Goal: Task Accomplishment & Management: Complete application form

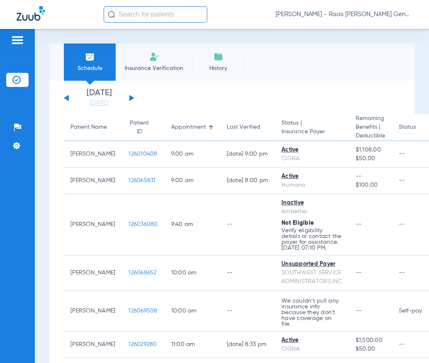
click at [133, 98] on button at bounding box center [131, 98] width 5 height 6
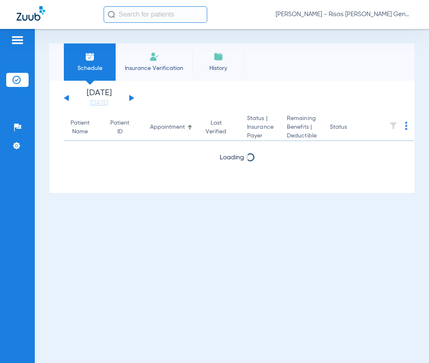
click at [133, 98] on button at bounding box center [131, 98] width 5 height 6
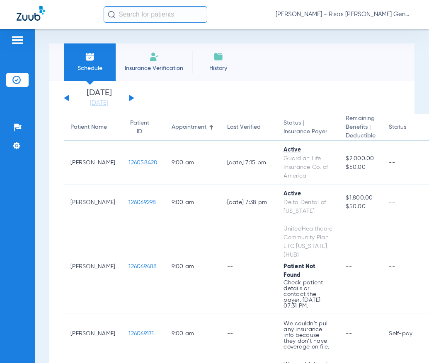
click at [155, 39] on div "Schedule Insurance Verification History Last Appt. Sync Time: [DATE] - 02:12 PM…" at bounding box center [232, 196] width 394 height 334
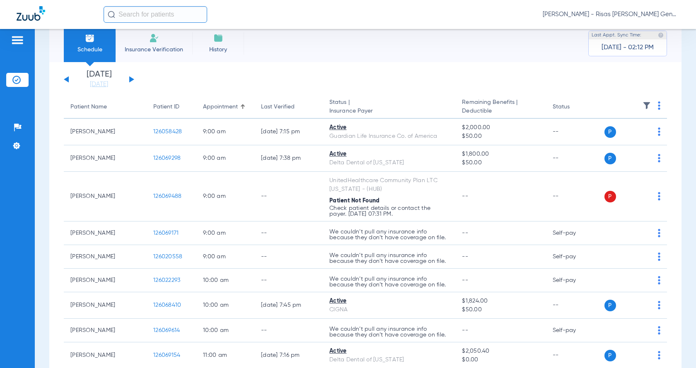
scroll to position [271, 0]
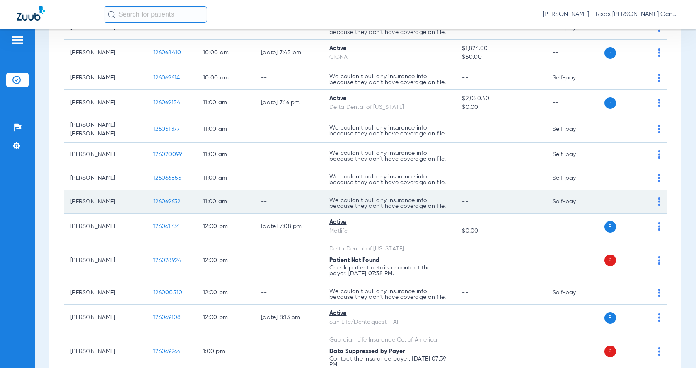
click at [428, 196] on td "P S" at bounding box center [634, 202] width 65 height 24
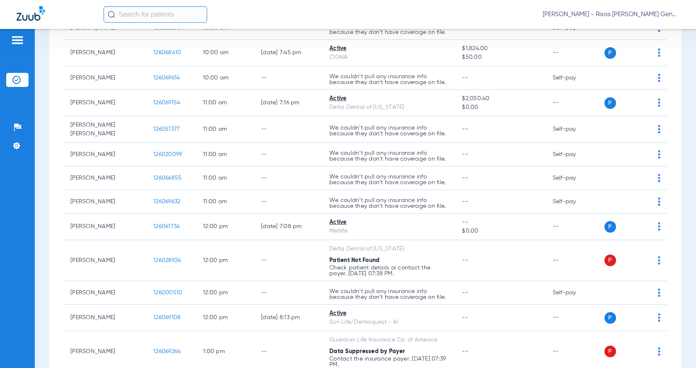
click at [123, 13] on input "text" at bounding box center [156, 14] width 104 height 17
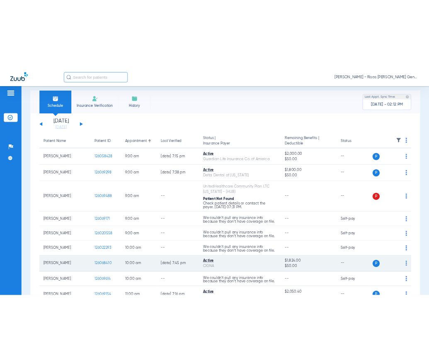
scroll to position [0, 0]
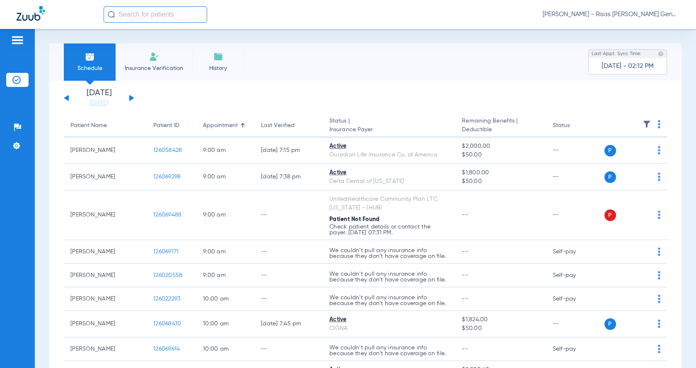
click at [150, 63] on li "Insurance Verification" at bounding box center [154, 62] width 77 height 37
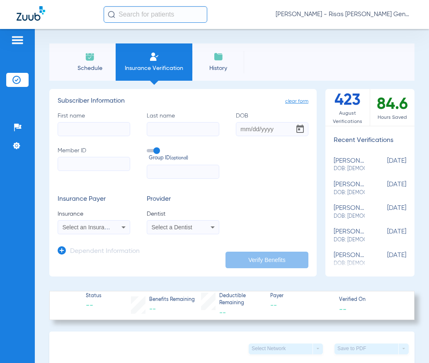
click at [78, 131] on input "First name" at bounding box center [94, 129] width 73 height 14
type input "[PERSON_NAME]"
click at [237, 126] on input "DOB" at bounding box center [272, 129] width 73 height 14
click at [242, 128] on input "06211999" at bounding box center [272, 129] width 73 height 14
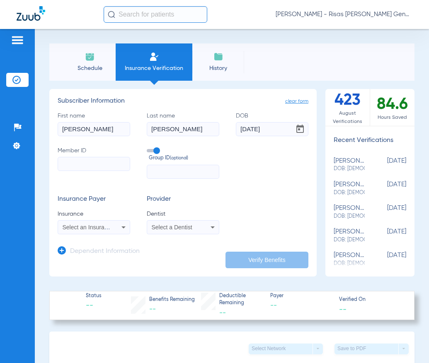
type input "[DATE]"
click at [104, 161] on input "Member ID" at bounding box center [94, 164] width 73 height 14
paste input "08000000976691"
type input "08000000976691"
click at [203, 176] on input "text" at bounding box center [183, 172] width 73 height 14
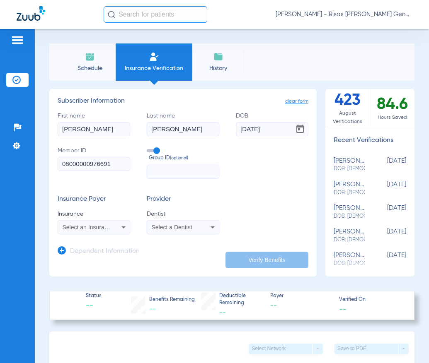
click at [108, 221] on mat-select "Select an Insurance" at bounding box center [94, 227] width 73 height 14
click at [99, 225] on span "Select an Insurance" at bounding box center [88, 227] width 51 height 7
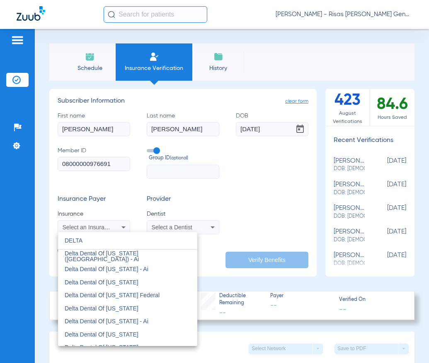
scroll to position [249, 0]
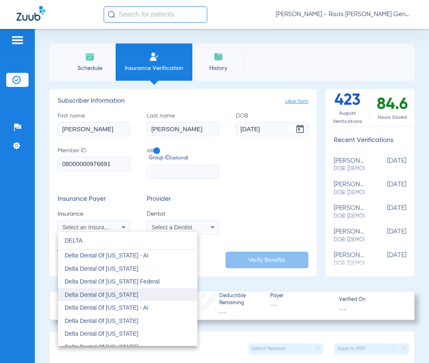
type input "DELTA"
click at [145, 296] on mat-option "Delta Dental Of [US_STATE]" at bounding box center [127, 294] width 139 height 13
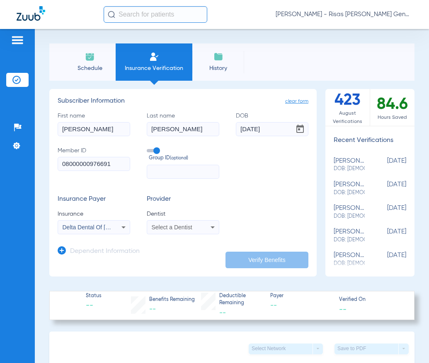
drag, startPoint x: 180, startPoint y: 232, endPoint x: 182, endPoint y: 228, distance: 4.5
click at [182, 228] on mat-select "Select a Dentist" at bounding box center [183, 227] width 73 height 14
click at [182, 228] on span "Select a Dentist" at bounding box center [172, 227] width 41 height 7
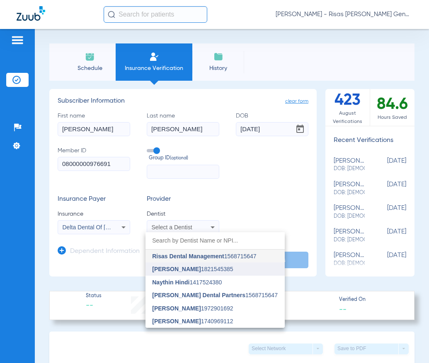
click at [190, 267] on span "[PERSON_NAME] 1821545385" at bounding box center [192, 269] width 81 height 6
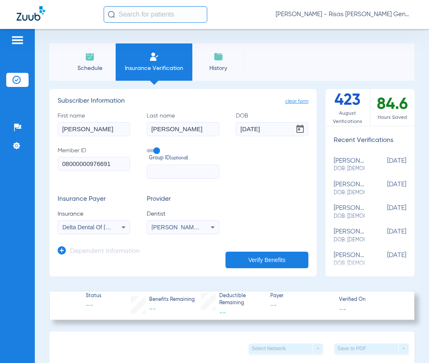
click at [281, 257] on button "Verify Benefits" at bounding box center [266, 260] width 83 height 17
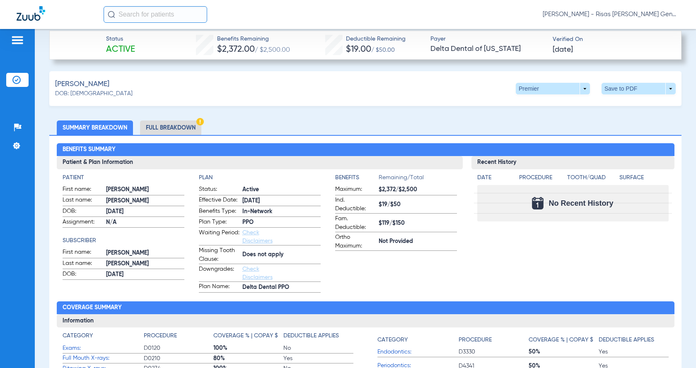
scroll to position [290, 0]
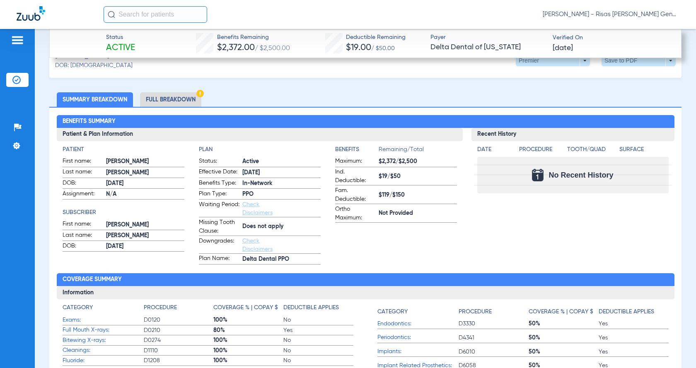
click at [187, 102] on li "Full Breakdown" at bounding box center [170, 99] width 61 height 15
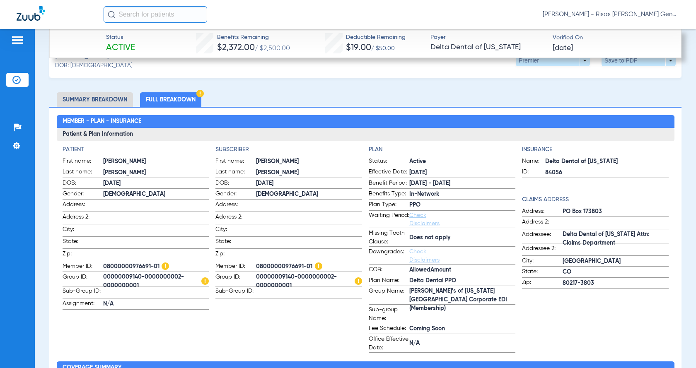
click at [127, 278] on span "00000009140-0000000002-0000000001" at bounding box center [156, 282] width 106 height 9
drag, startPoint x: 139, startPoint y: 281, endPoint x: 111, endPoint y: 276, distance: 28.4
click at [111, 278] on span "00000009140-0000000002-0000000001" at bounding box center [156, 282] width 106 height 9
drag, startPoint x: 126, startPoint y: 276, endPoint x: 138, endPoint y: 274, distance: 12.6
click at [126, 278] on span "00000009140-0000000002-0000000001" at bounding box center [156, 282] width 106 height 9
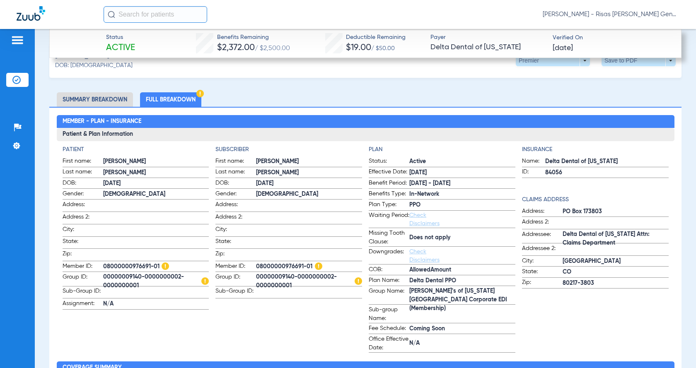
click at [138, 278] on span "00000009140-0000000002-0000000001" at bounding box center [156, 282] width 106 height 9
drag, startPoint x: 143, startPoint y: 273, endPoint x: 102, endPoint y: 276, distance: 41.1
click at [102, 276] on label "Group ID: 00000009140-0000000002-0000000001" at bounding box center [136, 280] width 147 height 14
copy label "00000009140-"
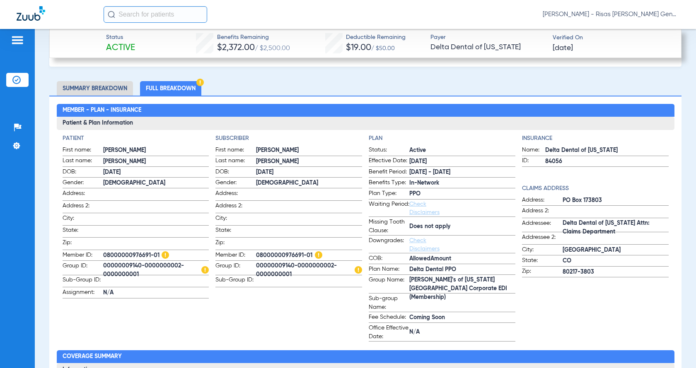
scroll to position [249, 0]
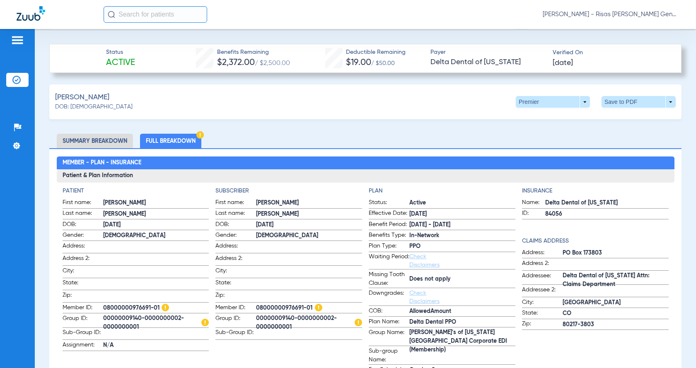
click at [140, 305] on span "08000000976691-01" at bounding box center [156, 308] width 106 height 9
click at [150, 305] on span "08000000976691-01" at bounding box center [156, 308] width 106 height 9
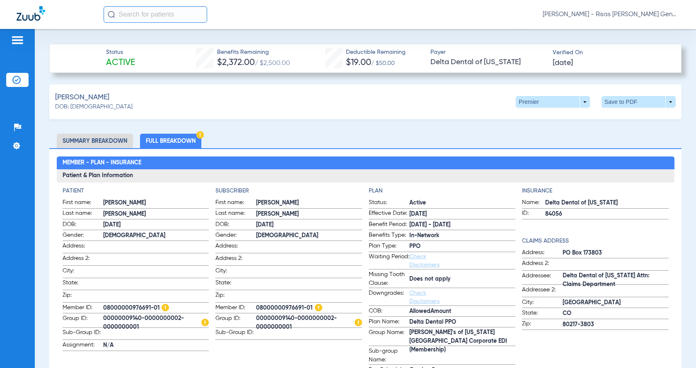
click at [149, 305] on span "08000000976691-01" at bounding box center [156, 308] width 106 height 9
drag, startPoint x: 144, startPoint y: 304, endPoint x: 135, endPoint y: 303, distance: 8.7
click at [135, 304] on span "08000000976691-01" at bounding box center [156, 308] width 106 height 9
drag, startPoint x: 150, startPoint y: 305, endPoint x: 104, endPoint y: 303, distance: 46.0
click at [104, 304] on span "08000000976691-01" at bounding box center [156, 308] width 106 height 9
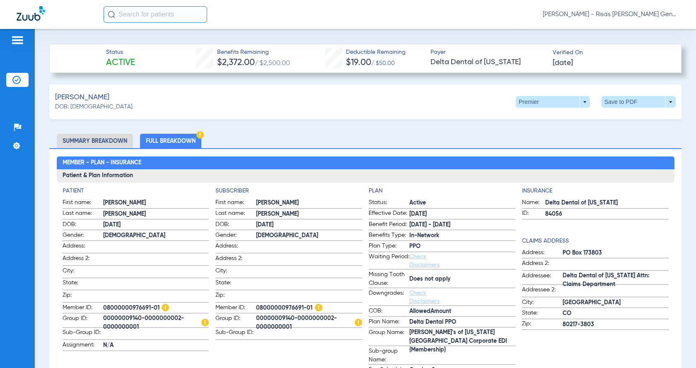
copy span "08000000976691"
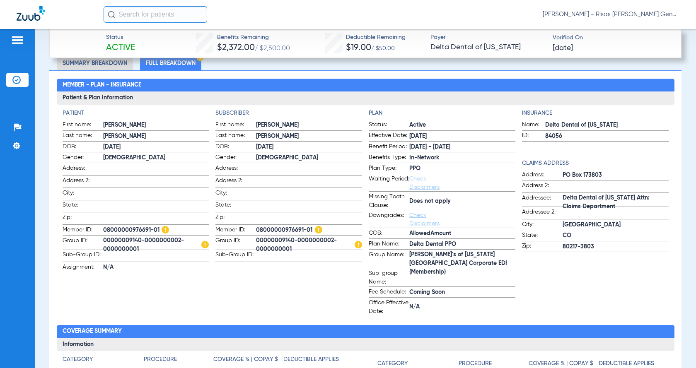
scroll to position [331, 0]
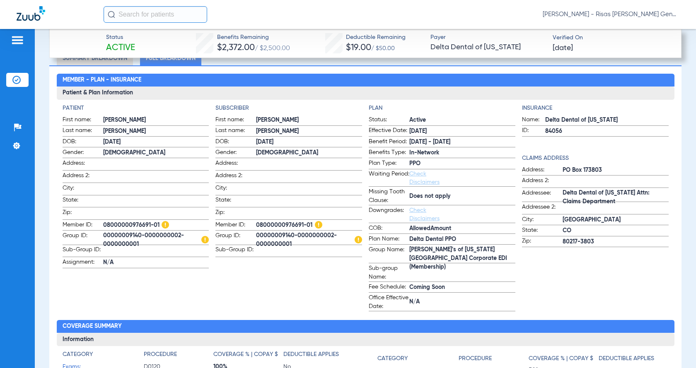
click at [418, 175] on link "Check Disclaimers" at bounding box center [424, 178] width 30 height 14
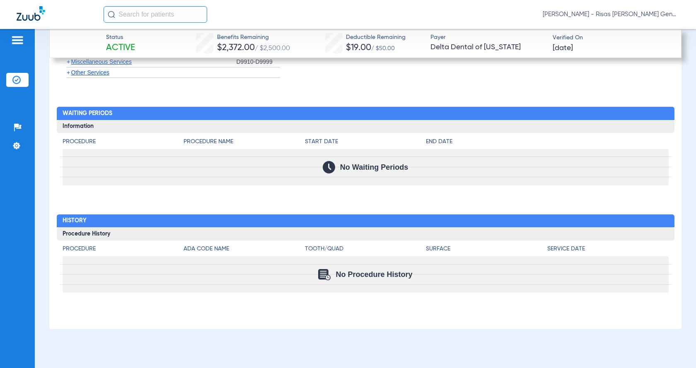
scroll to position [1408, 0]
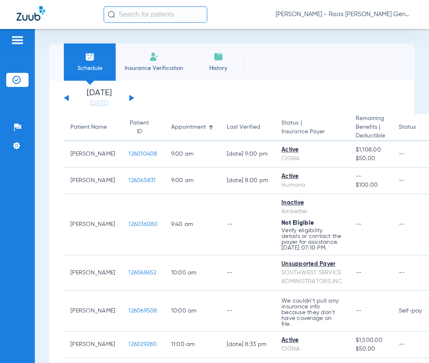
click at [152, 12] on input "text" at bounding box center [156, 14] width 104 height 17
click at [143, 62] on li "Insurance Verification" at bounding box center [154, 62] width 77 height 37
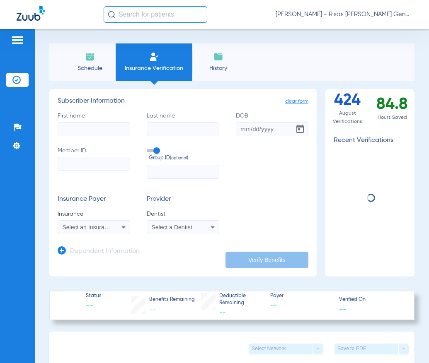
click at [93, 132] on input "First name" at bounding box center [94, 129] width 73 height 14
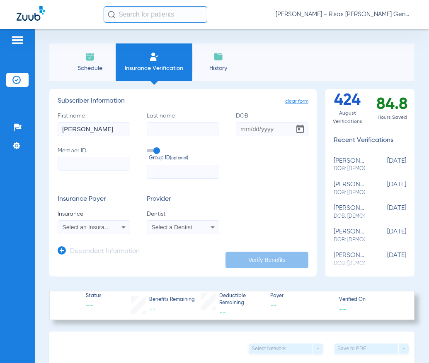
type input "TONY"
type input "HAWTHORNE"
type input "12/11/1978"
click at [103, 160] on input "Member ID" at bounding box center [94, 164] width 73 height 14
type input "5944921484"
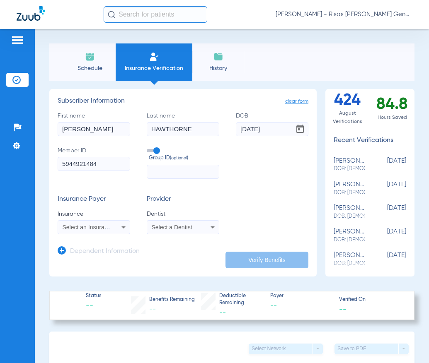
click at [111, 232] on div "Select an Insurance" at bounding box center [94, 228] width 72 height 10
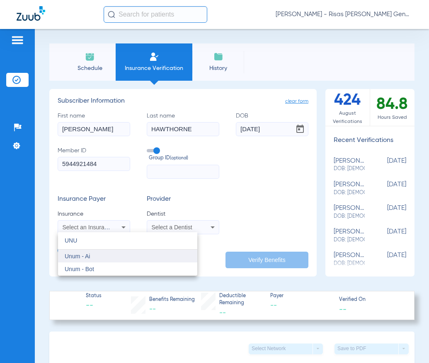
type input "UNU"
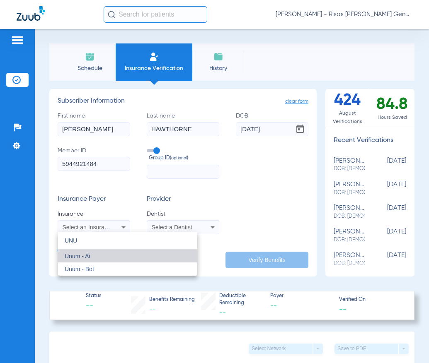
click at [93, 256] on mat-option "Unum - Ai" at bounding box center [127, 256] width 139 height 13
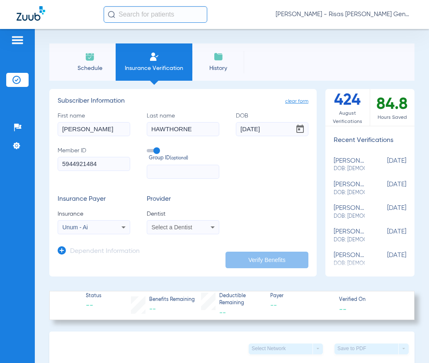
click at [187, 228] on span "Select a Dentist" at bounding box center [172, 227] width 41 height 7
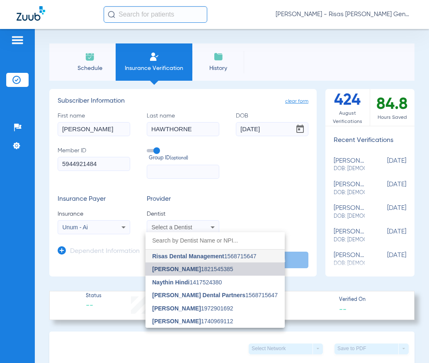
click at [181, 268] on span "[PERSON_NAME]" at bounding box center [176, 269] width 48 height 7
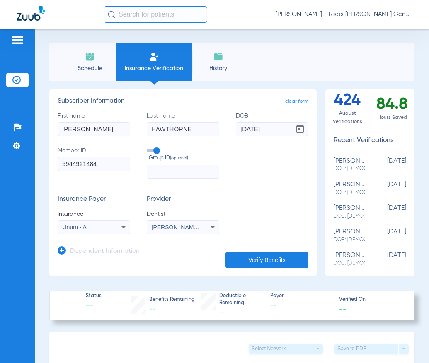
click at [252, 259] on button "Verify Benefits" at bounding box center [266, 260] width 83 height 17
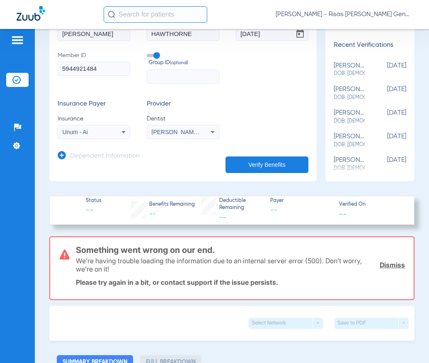
scroll to position [83, 0]
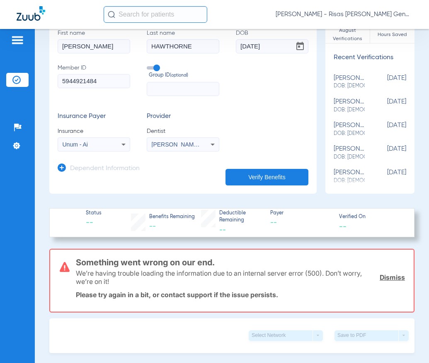
click at [92, 150] on form "clear form Subscriber Information First name TONY Last name HAWTHORNE DOB 12/11…" at bounding box center [183, 97] width 251 height 165
click at [95, 149] on div "Unum - Ai" at bounding box center [94, 145] width 72 height 10
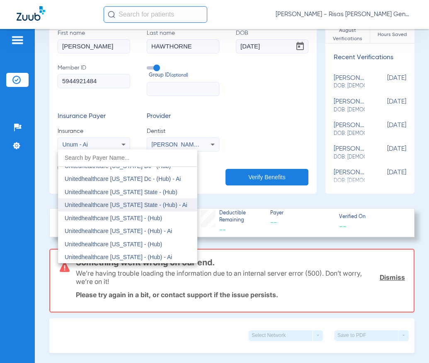
scroll to position [6075, 0]
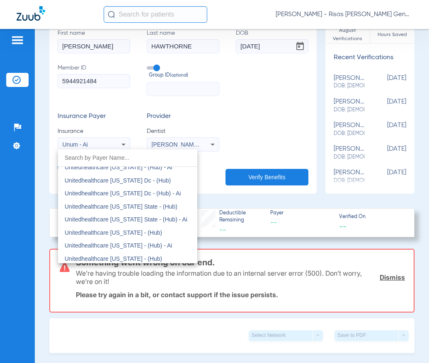
click at [93, 145] on div at bounding box center [214, 181] width 429 height 363
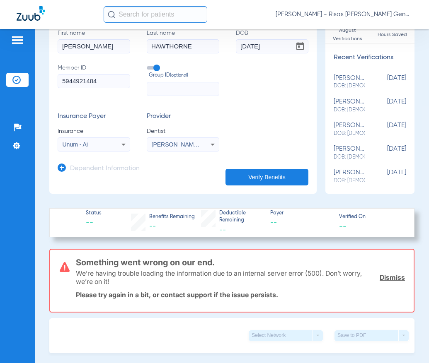
click at [93, 145] on div "Unum - Ai" at bounding box center [88, 145] width 51 height 6
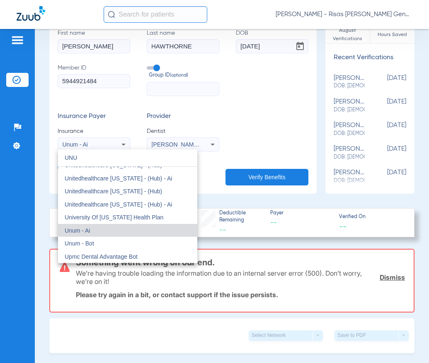
scroll to position [0, 0]
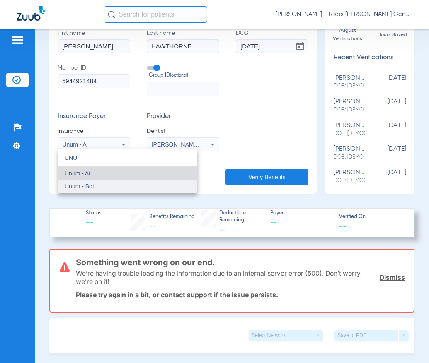
type input "UNU"
click at [106, 184] on mat-option "Unum - Bot" at bounding box center [127, 186] width 139 height 13
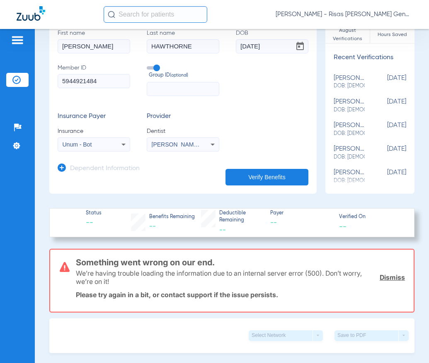
click at [288, 179] on button "Verify Benefits" at bounding box center [266, 177] width 83 height 17
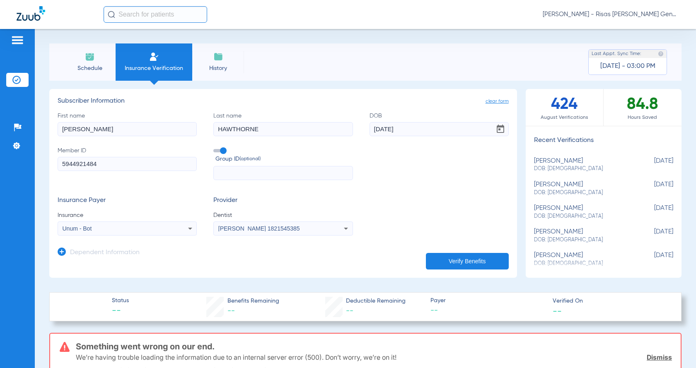
click at [139, 238] on app-dependent-form "Dependent Information" at bounding box center [283, 250] width 451 height 28
click at [148, 228] on div "Unum - Bot" at bounding box center [115, 229] width 104 height 6
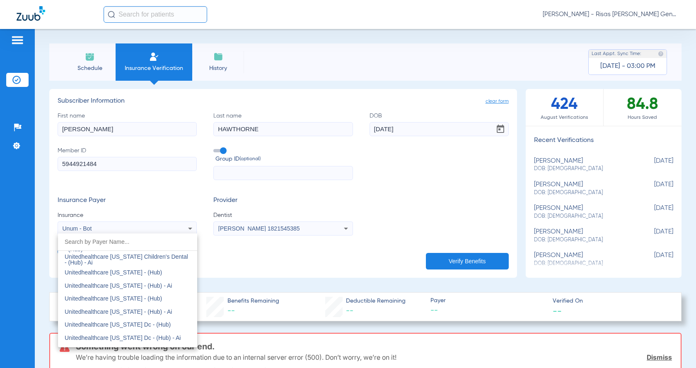
scroll to position [6003, 0]
click at [152, 193] on div at bounding box center [348, 184] width 696 height 368
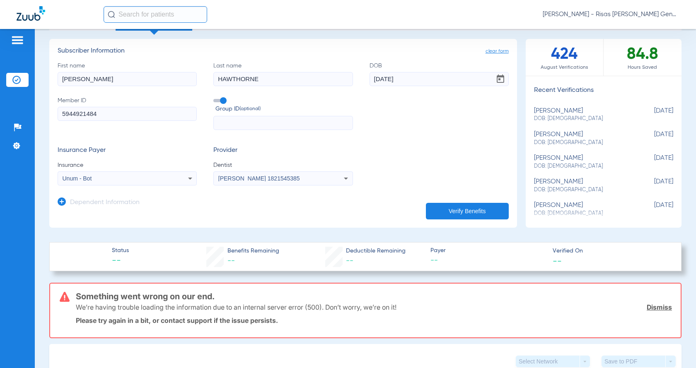
scroll to position [41, 0]
